Goal: Contribute content

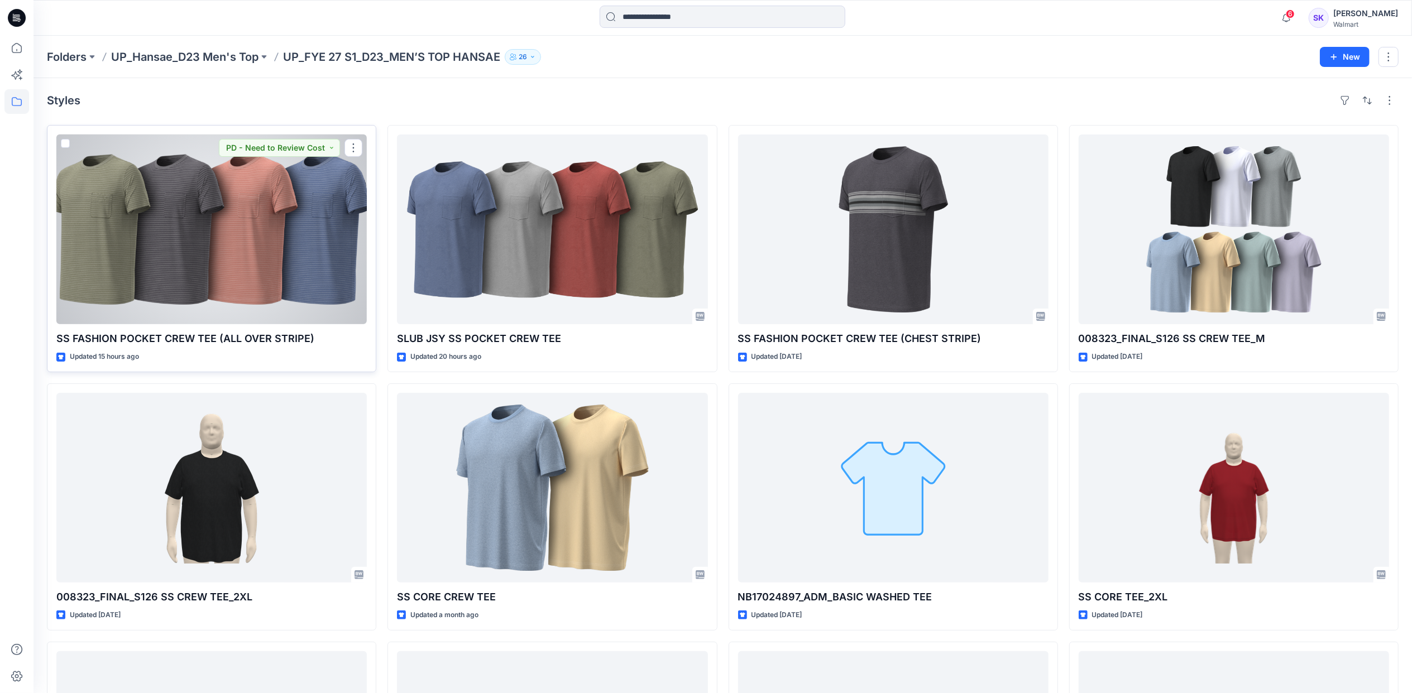
click at [236, 213] on div at bounding box center [211, 230] width 310 height 190
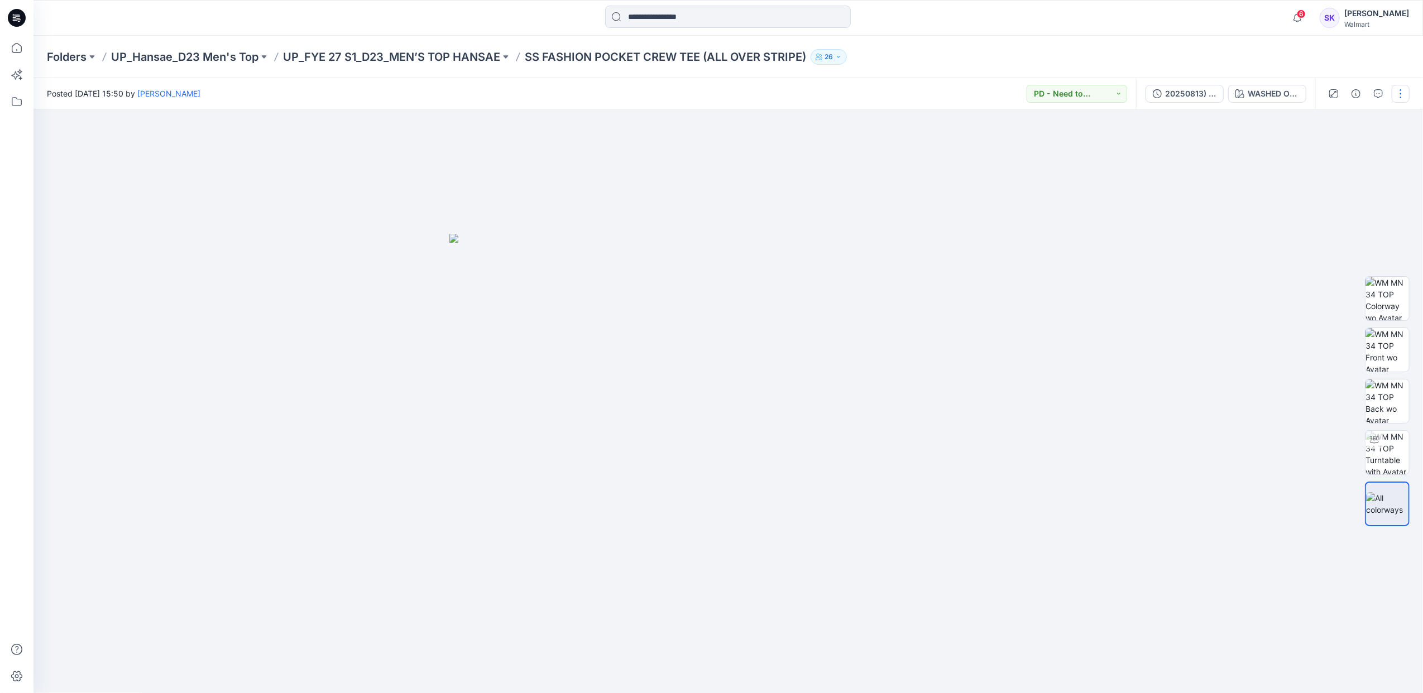
click at [1401, 92] on button "button" at bounding box center [1401, 94] width 18 height 18
click at [1373, 155] on button "Edit" at bounding box center [1353, 151] width 103 height 21
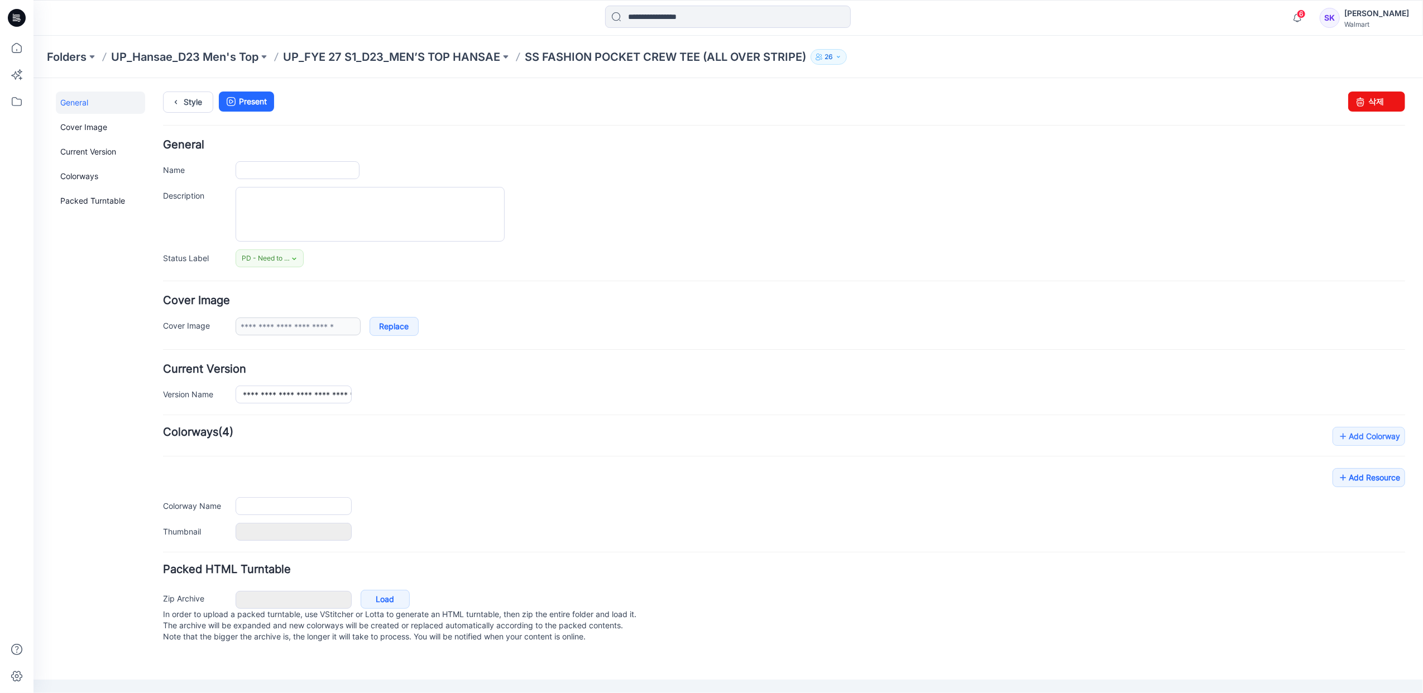
type input "**********"
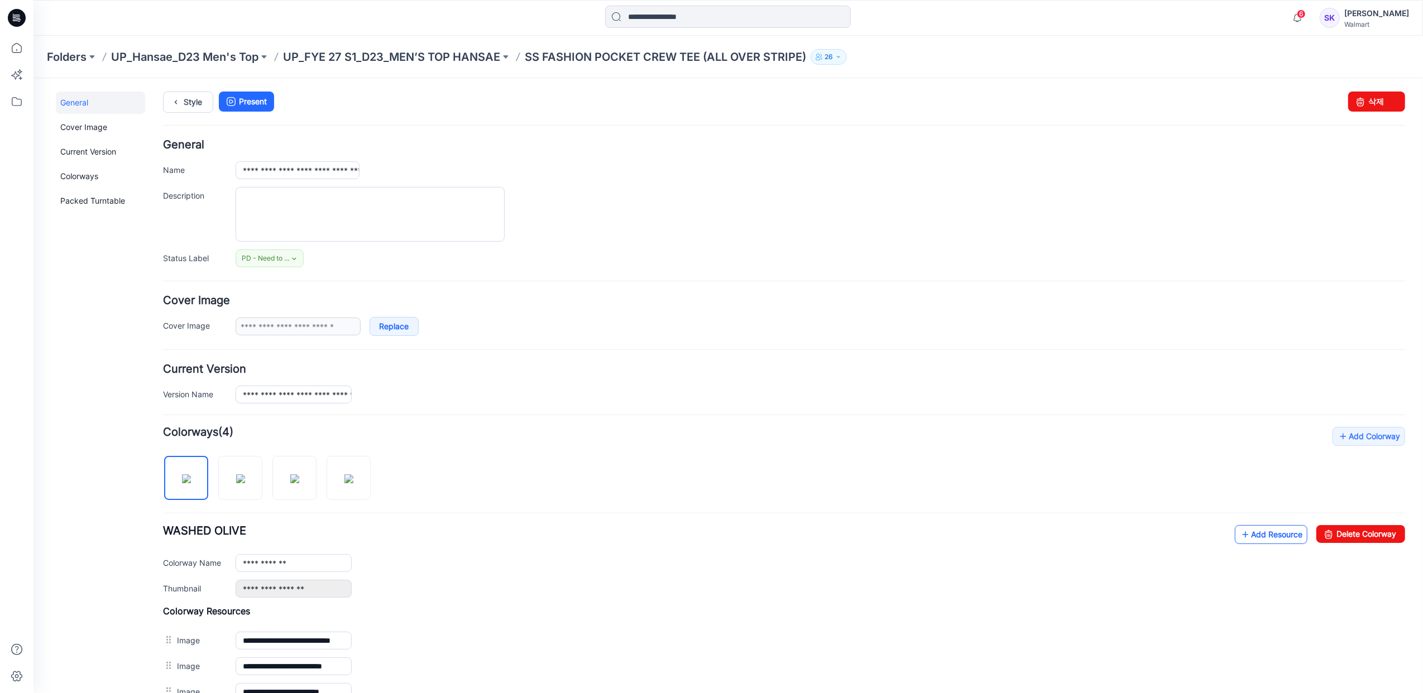
click at [1254, 531] on link "Add Resource" at bounding box center [1270, 534] width 73 height 19
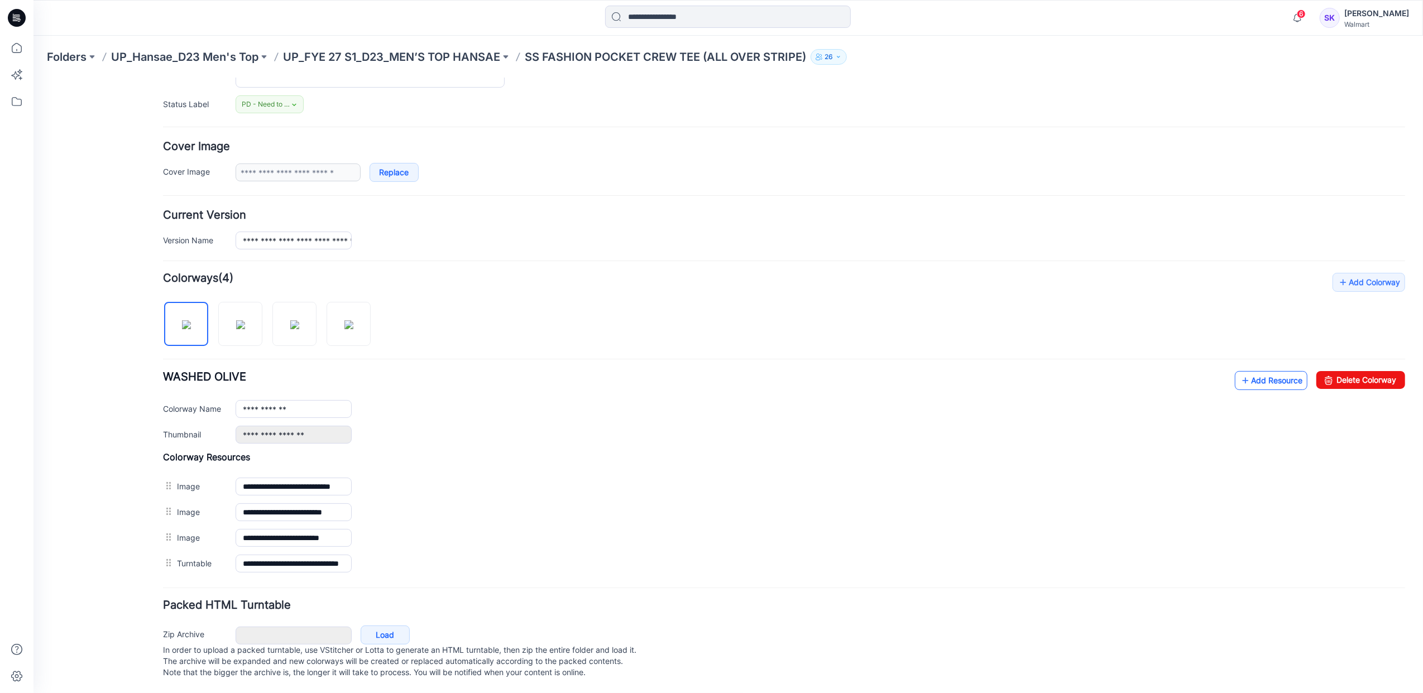
scroll to position [171, 0]
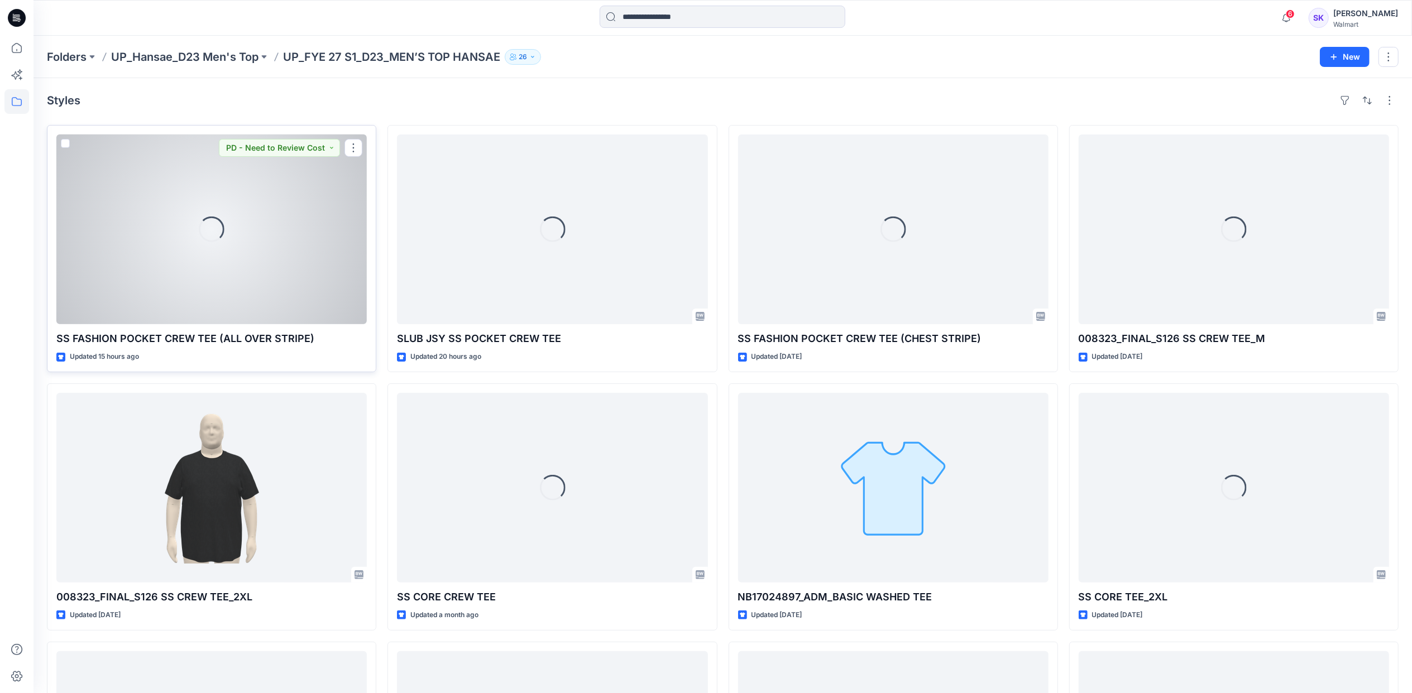
click at [264, 240] on div "Loading..." at bounding box center [211, 230] width 310 height 190
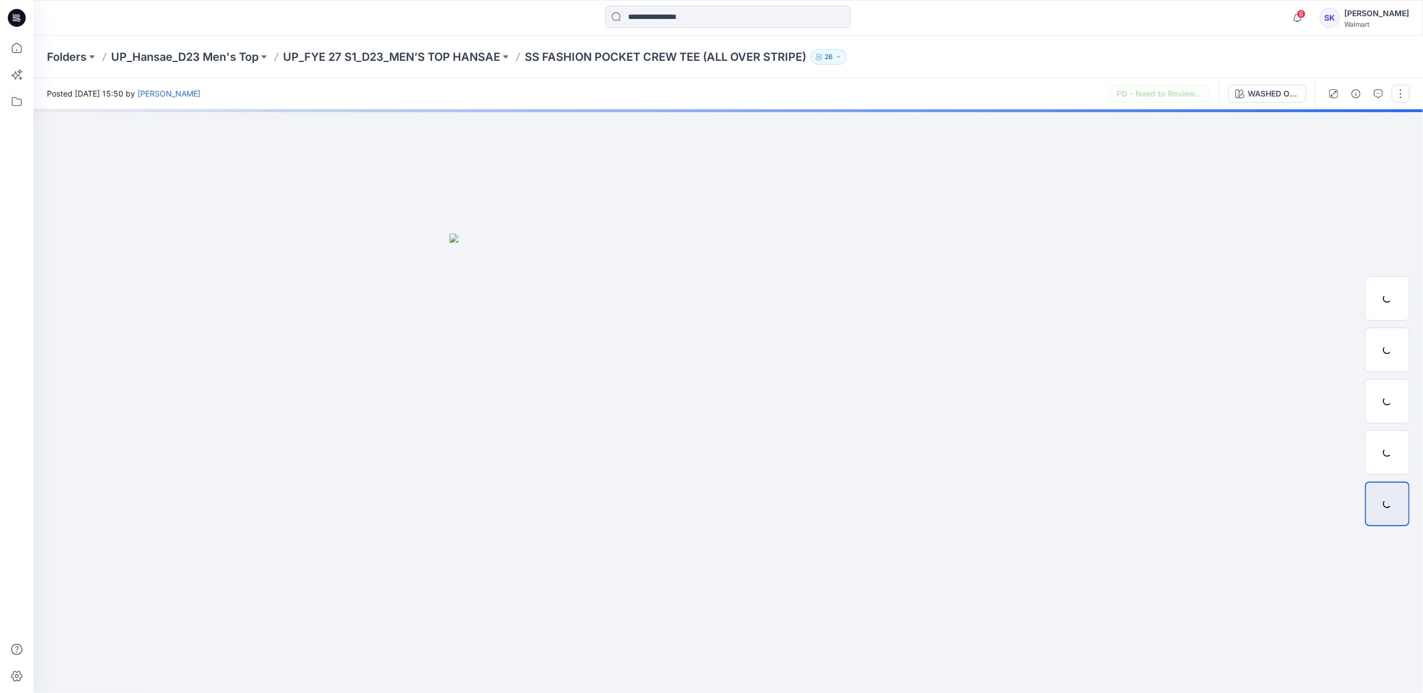
click at [1401, 88] on button "button" at bounding box center [1401, 94] width 18 height 18
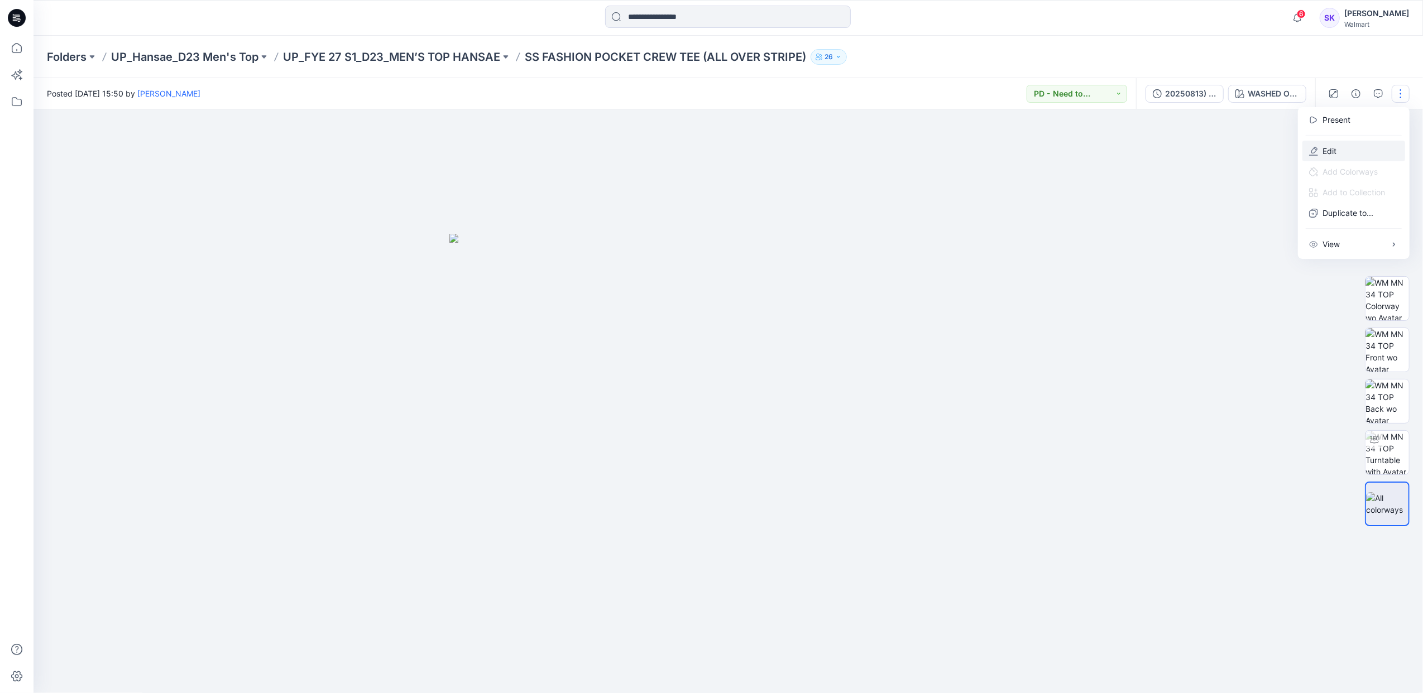
click at [1352, 145] on button "Edit" at bounding box center [1353, 151] width 103 height 21
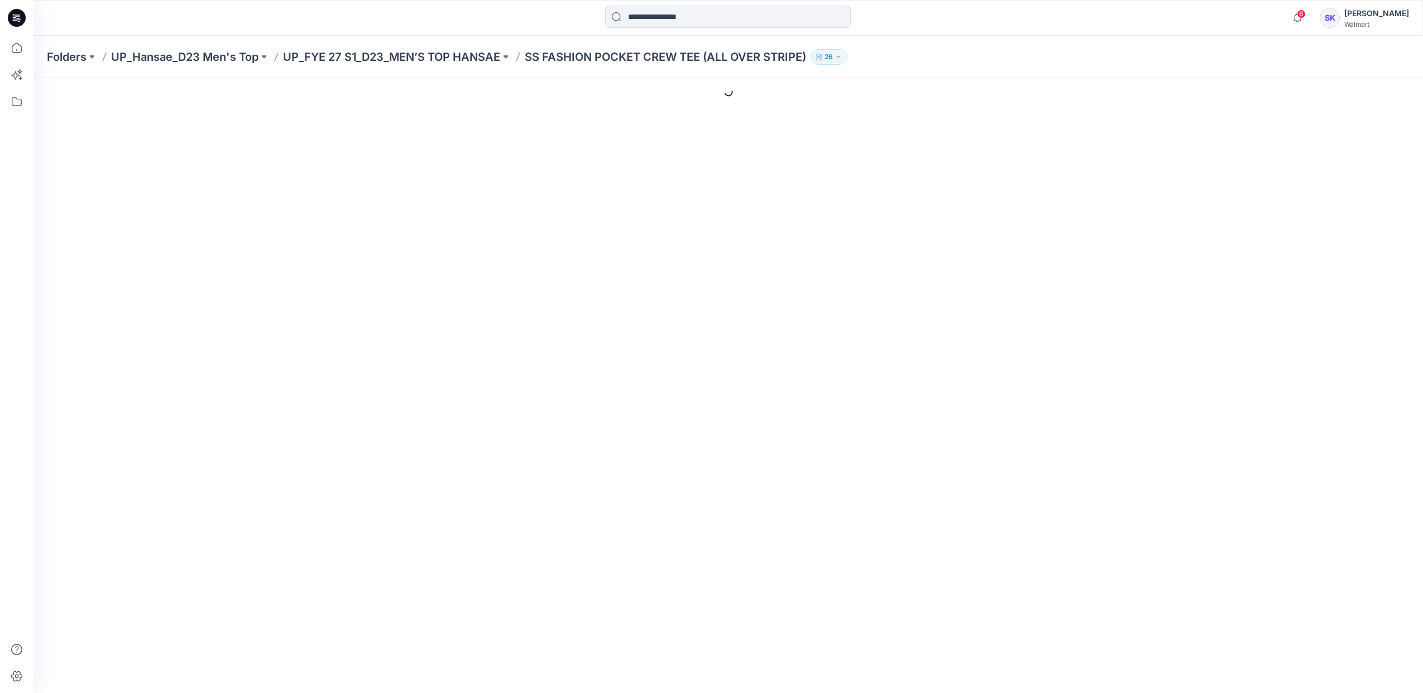
type input "**********"
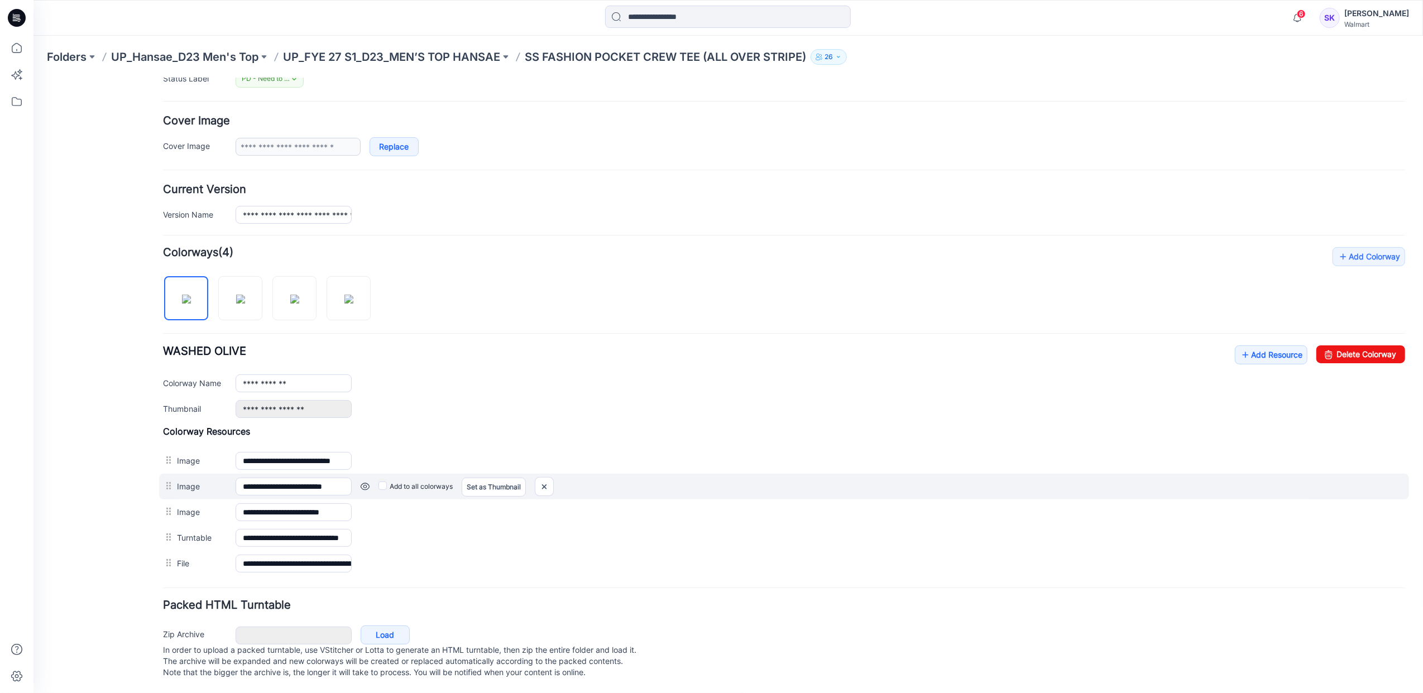
scroll to position [197, 0]
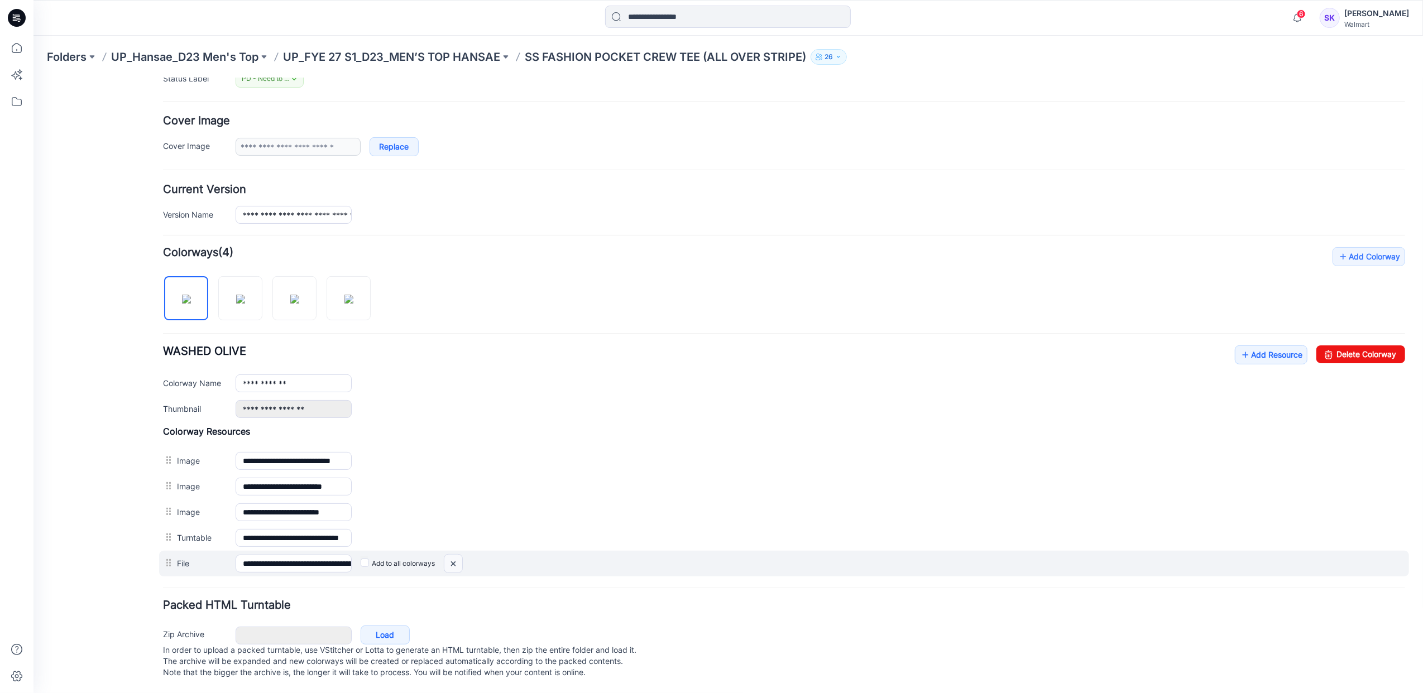
drag, startPoint x: 451, startPoint y: 555, endPoint x: 816, endPoint y: 132, distance: 558.9
click at [33, 78] on img at bounding box center [33, 78] width 0 height 0
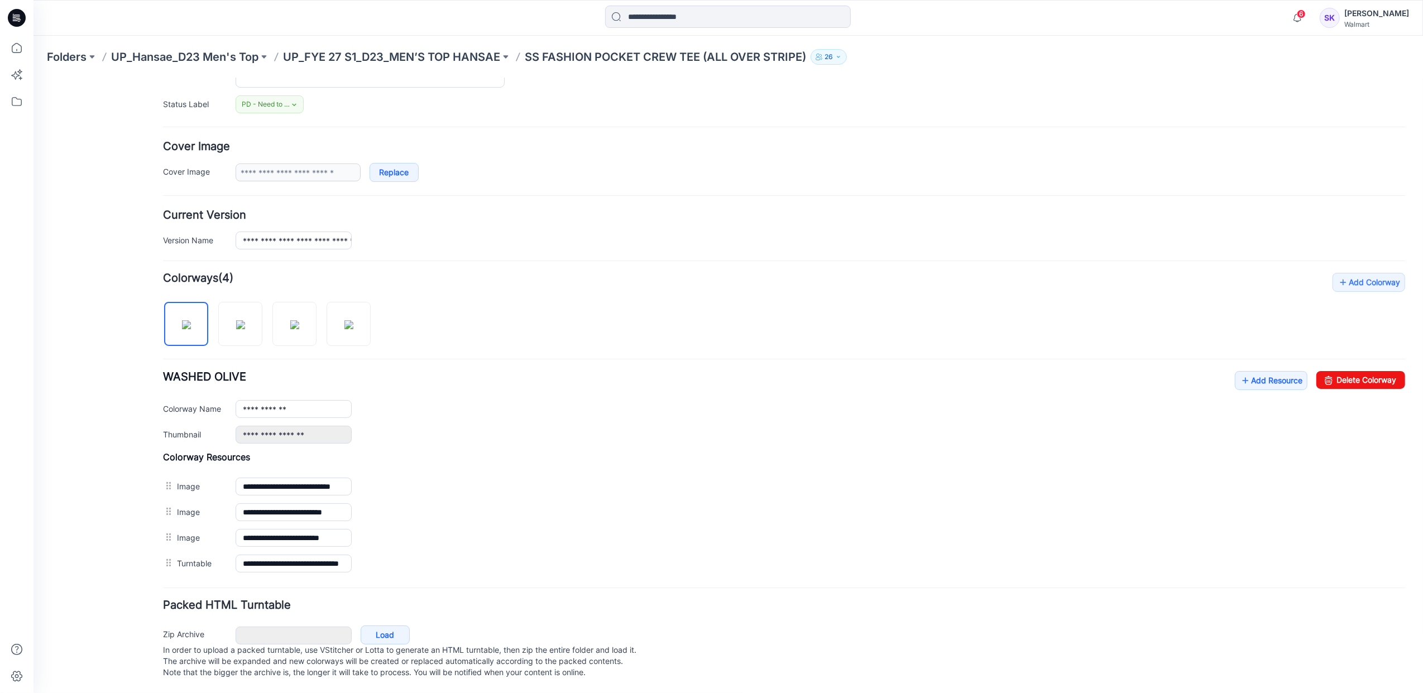
scroll to position [171, 0]
click at [1267, 371] on link "Add Resource" at bounding box center [1270, 380] width 73 height 19
